Goal: Task Accomplishment & Management: Use online tool/utility

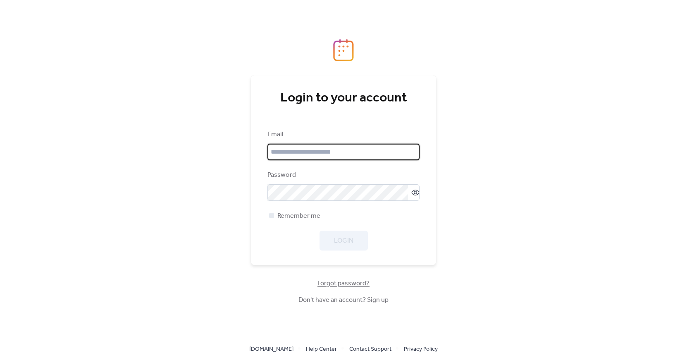
type input "**********"
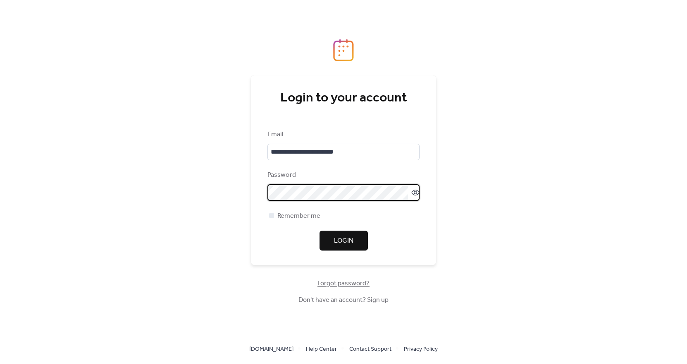
click at [350, 239] on span "Login" at bounding box center [343, 241] width 19 height 10
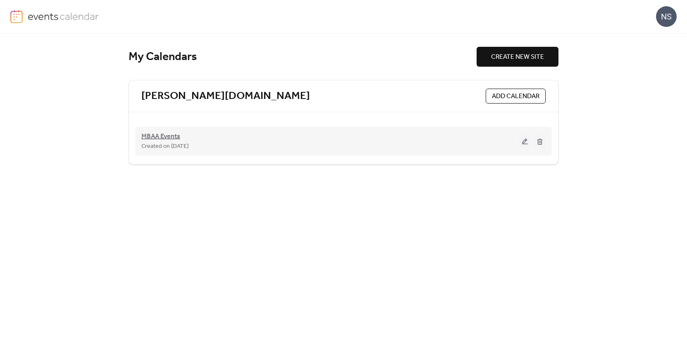
click at [171, 137] on span "MBAA Events" at bounding box center [160, 137] width 39 height 10
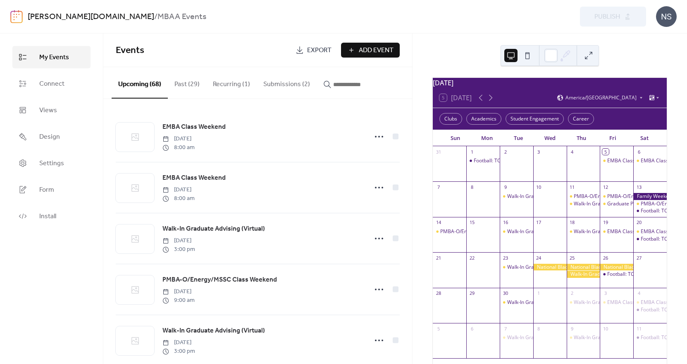
click at [290, 84] on button "Submissions (2)" at bounding box center [287, 82] width 60 height 31
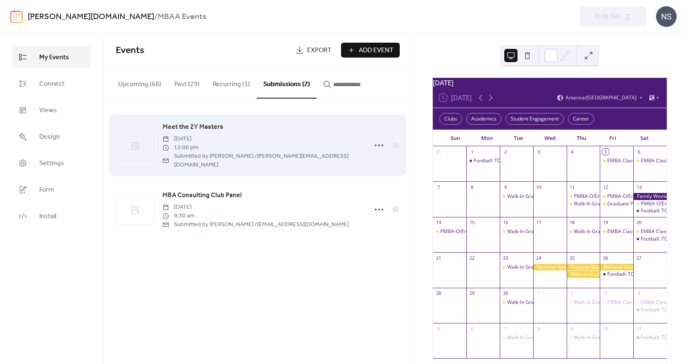
click at [212, 127] on span "Meet the 2Y Masters" at bounding box center [193, 127] width 61 height 10
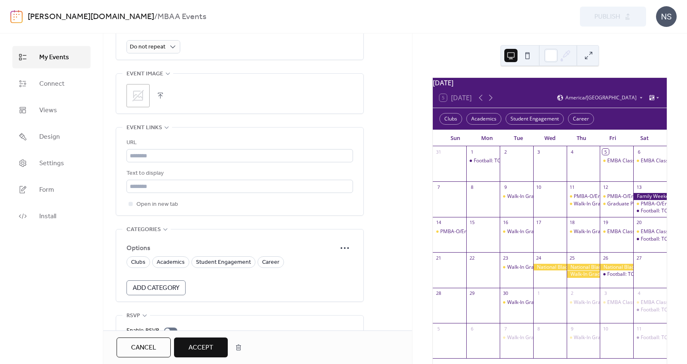
scroll to position [484, 0]
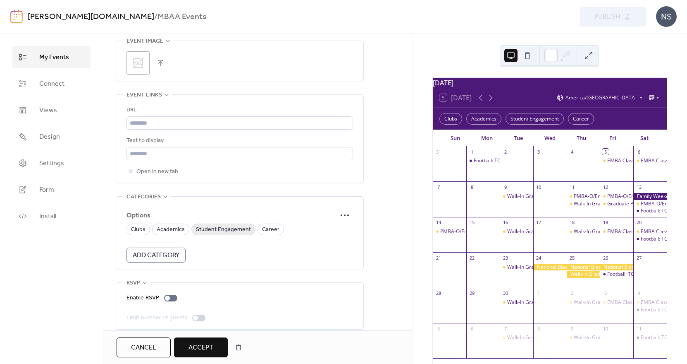
click at [218, 223] on div "Student Engagement" at bounding box center [224, 229] width 64 height 12
click at [266, 225] on span "Career" at bounding box center [270, 230] width 17 height 10
click at [214, 225] on span "Student Engagement" at bounding box center [223, 230] width 55 height 10
click at [197, 343] on span "Accept" at bounding box center [201, 347] width 25 height 10
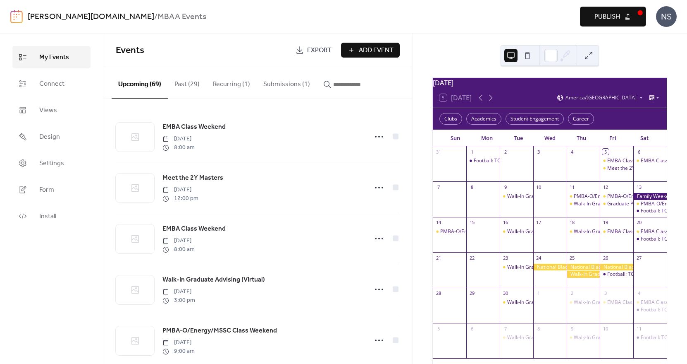
click at [277, 84] on button "Submissions (1)" at bounding box center [287, 82] width 60 height 31
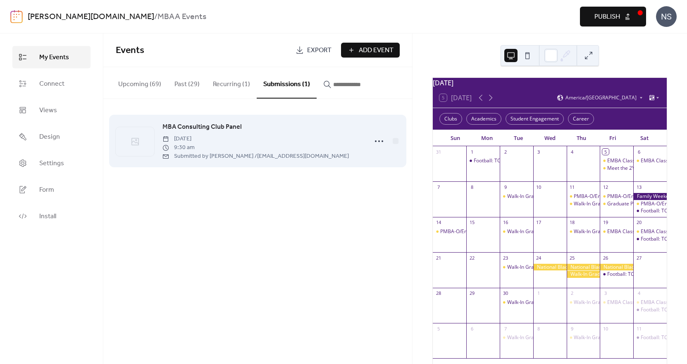
click at [207, 124] on span "MBA Consulting Club Panel" at bounding box center [202, 127] width 79 height 10
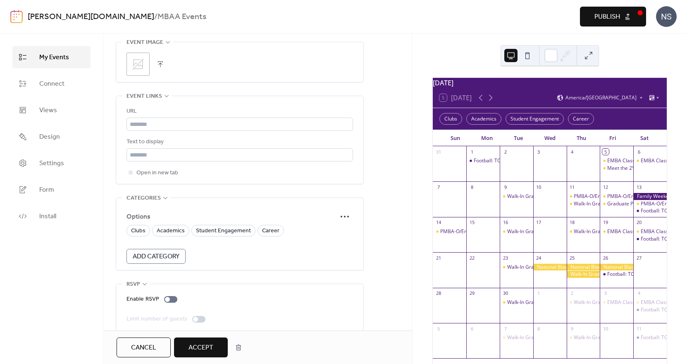
scroll to position [484, 0]
click at [135, 225] on span "Clubs" at bounding box center [138, 230] width 14 height 10
click at [204, 348] on span "Accept" at bounding box center [201, 347] width 25 height 10
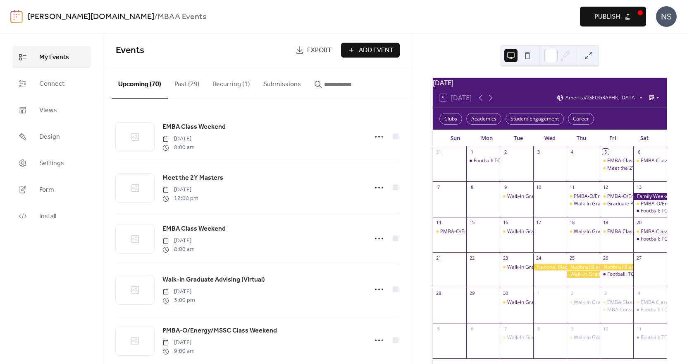
click at [618, 18] on span "Publish" at bounding box center [608, 17] width 26 height 10
